Goal: Task Accomplishment & Management: Complete application form

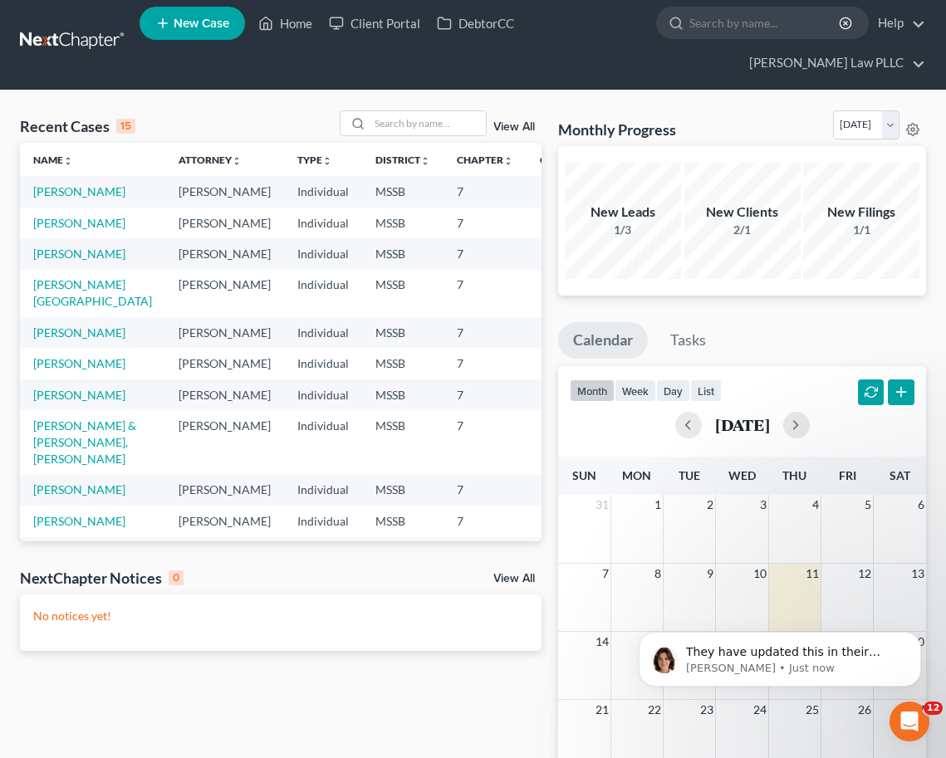
scroll to position [4965, 0]
click at [745, 661] on p "[PERSON_NAME] • Just now" at bounding box center [793, 668] width 214 height 15
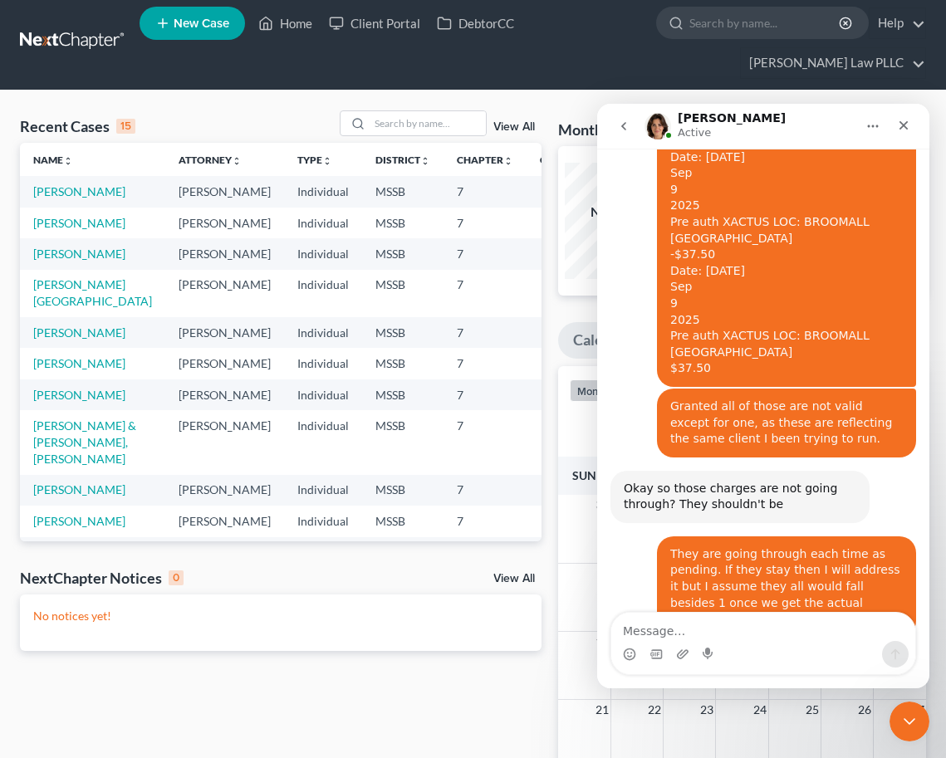
scroll to position [4993, 0]
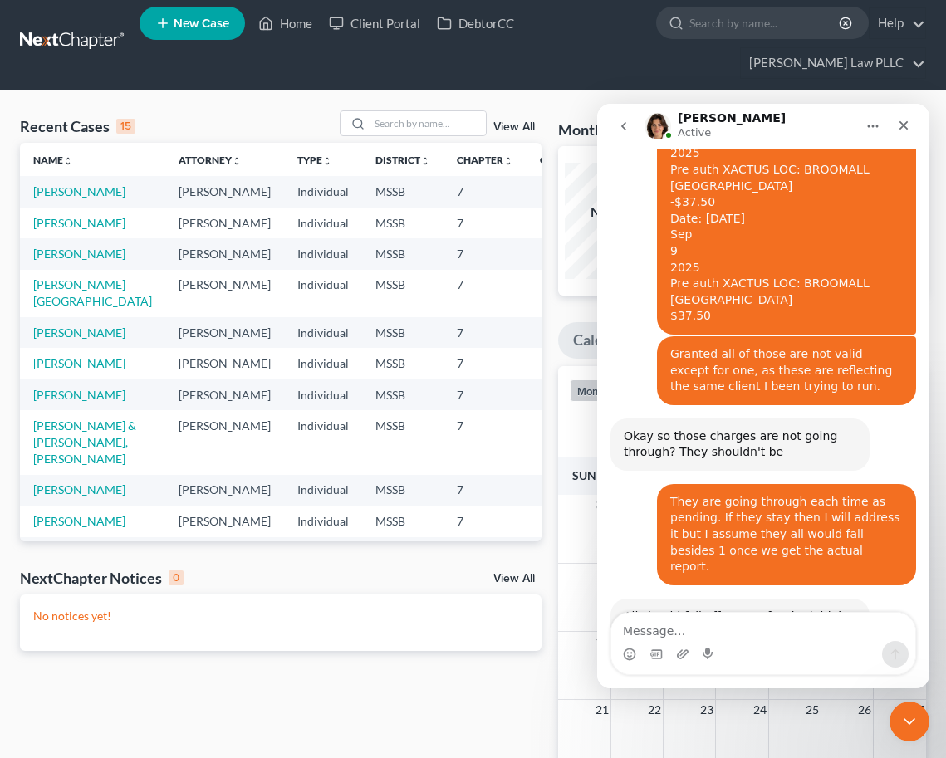
click at [351, 607] on div "No notices yet!" at bounding box center [281, 623] width 522 height 56
click at [59, 230] on link "[PERSON_NAME]" at bounding box center [79, 223] width 92 height 14
select select "0"
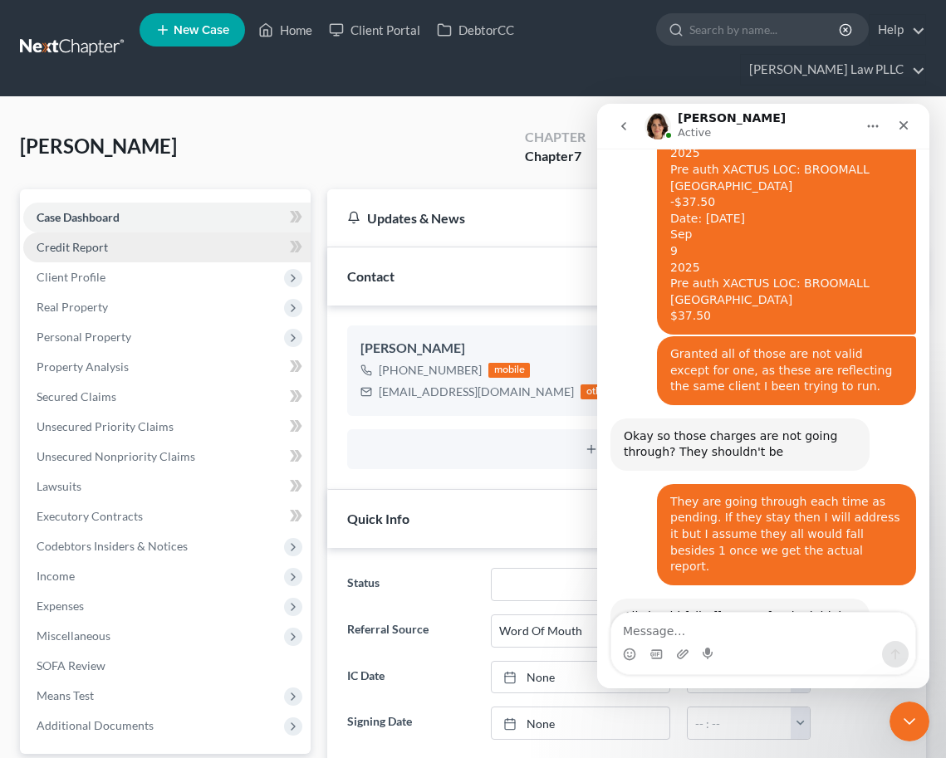
click at [151, 246] on link "Credit Report" at bounding box center [166, 248] width 287 height 30
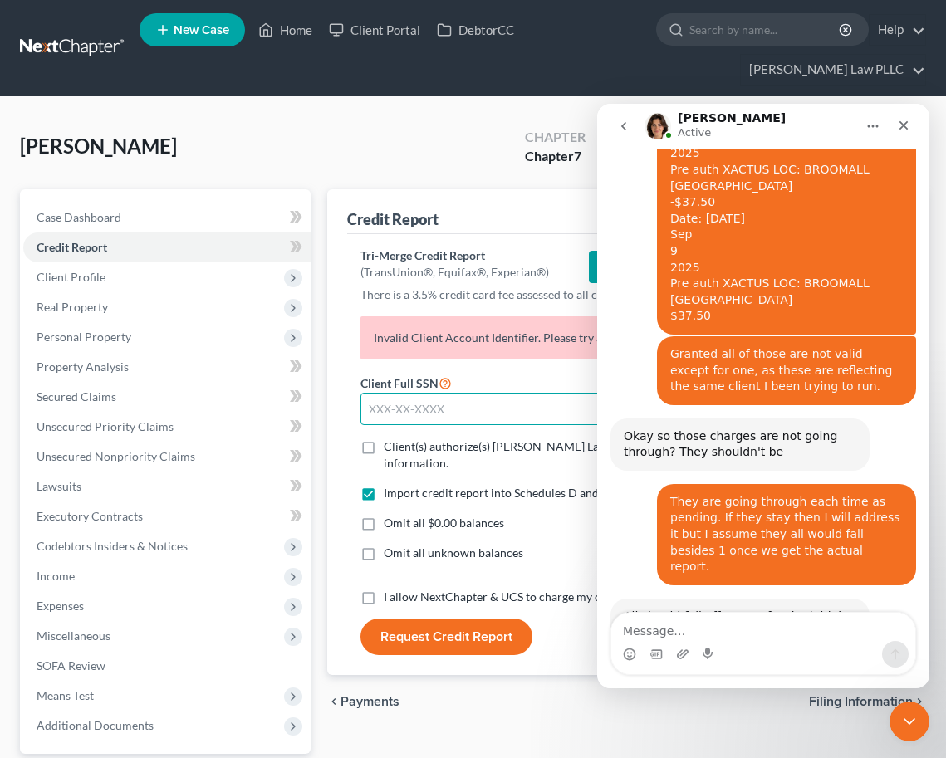
click at [434, 405] on input "text" at bounding box center [488, 409] width 257 height 33
type input "426-87-7393"
click at [395, 448] on span "Client(s) authorize(s) [PERSON_NAME] Law PLLC to obtain information regarding h…" at bounding box center [630, 454] width 492 height 31
click at [395, 448] on input "Client(s) authorize(s) [PERSON_NAME] Law PLLC to obtain information regarding h…" at bounding box center [395, 443] width 11 height 11
checkbox input "true"
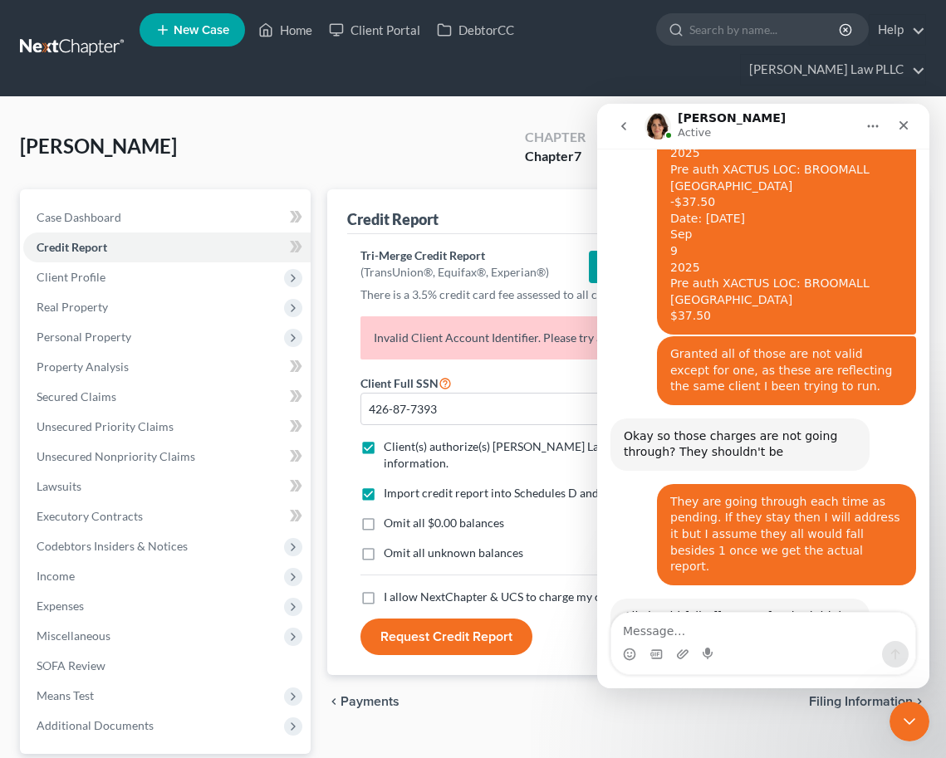
drag, startPoint x: 396, startPoint y: 583, endPoint x: 394, endPoint y: 557, distance: 25.9
click at [397, 590] on span "I allow NextChapter & UCS to charge my credit card on file to download this cre…" at bounding box center [613, 597] width 459 height 14
click at [384, 515] on label "Omit all $0.00 balances" at bounding box center [444, 523] width 120 height 17
click at [390, 515] on input "Omit all $0.00 balances" at bounding box center [395, 520] width 11 height 11
checkbox input "true"
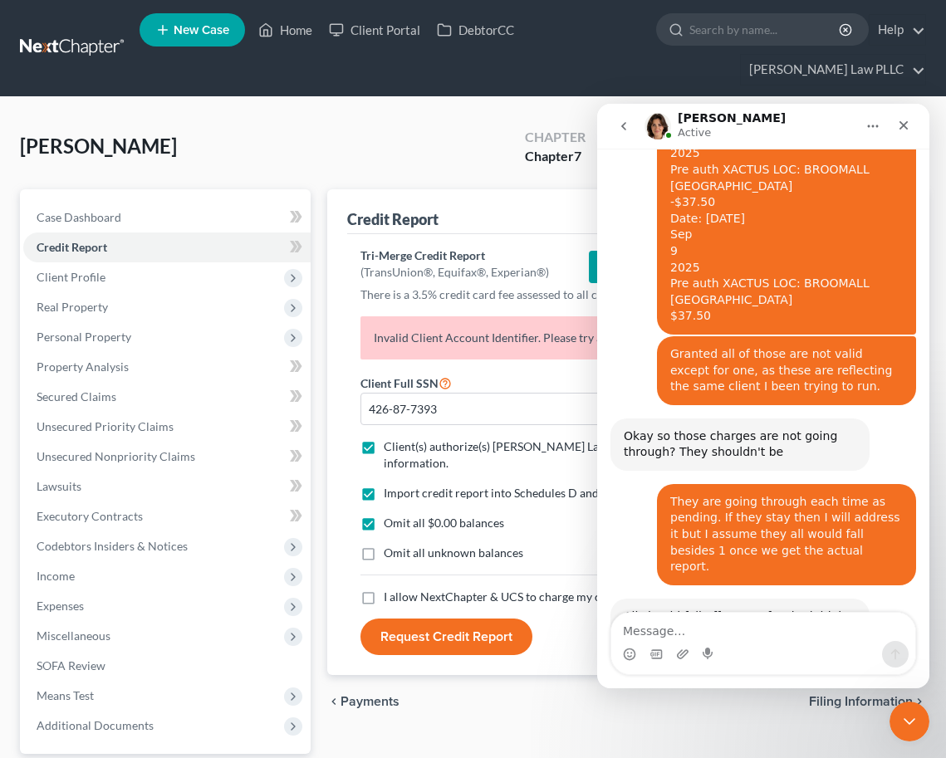
click at [384, 589] on label "I allow NextChapter & UCS to charge my credit card on file to download this cre…" at bounding box center [613, 597] width 459 height 17
click at [390, 589] on input "I allow NextChapter & UCS to charge my credit card on file to download this cre…" at bounding box center [395, 594] width 11 height 11
checkbox input "true"
drag, startPoint x: 911, startPoint y: 124, endPoint x: 1482, endPoint y: 250, distance: 585.1
click at [911, 124] on div "Close" at bounding box center [904, 125] width 30 height 30
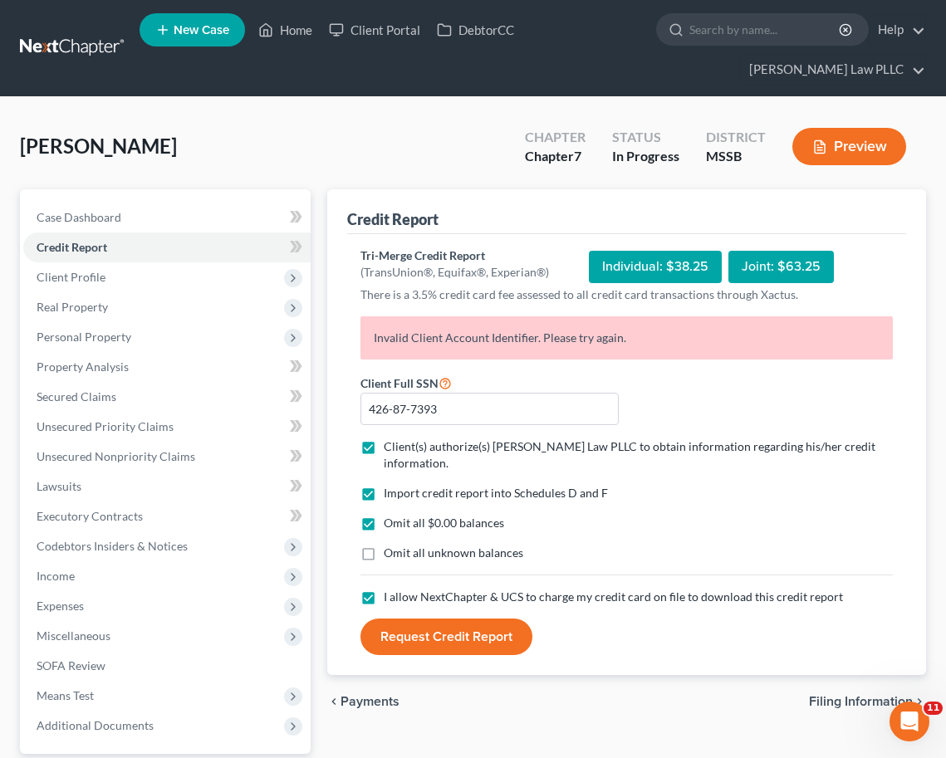
click at [442, 624] on button "Request Credit Report" at bounding box center [446, 637] width 172 height 37
